Goal: Information Seeking & Learning: Understand process/instructions

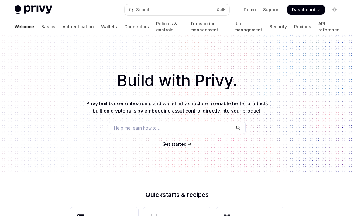
click at [175, 144] on span "Get started" at bounding box center [175, 143] width 24 height 5
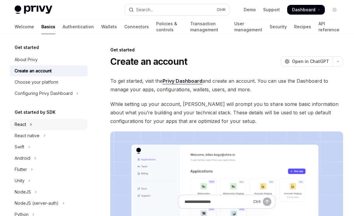
click at [46, 124] on button "React" at bounding box center [49, 124] width 78 height 11
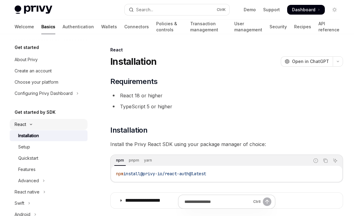
type textarea "*"
